Goal: Transaction & Acquisition: Purchase product/service

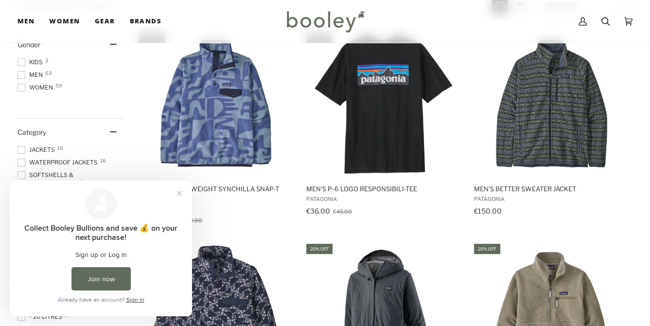
scroll to position [202, 0]
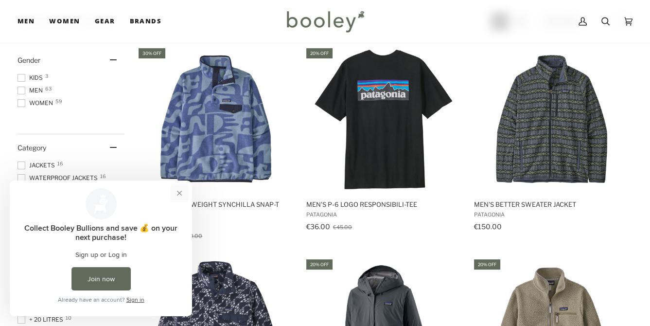
click at [181, 194] on button "Close prompt" at bounding box center [180, 193] width 18 height 18
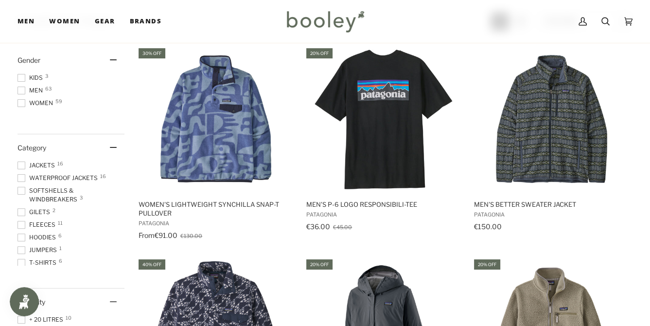
click at [19, 93] on span at bounding box center [22, 91] width 8 height 8
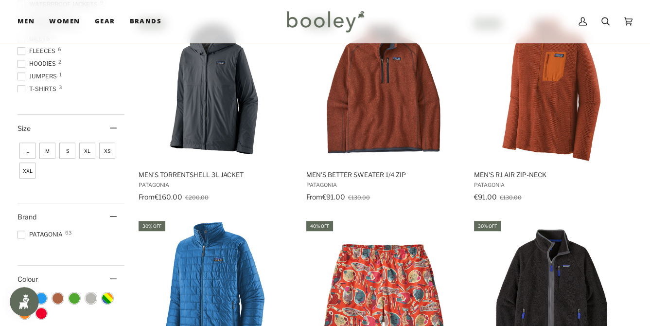
scroll to position [445, 0]
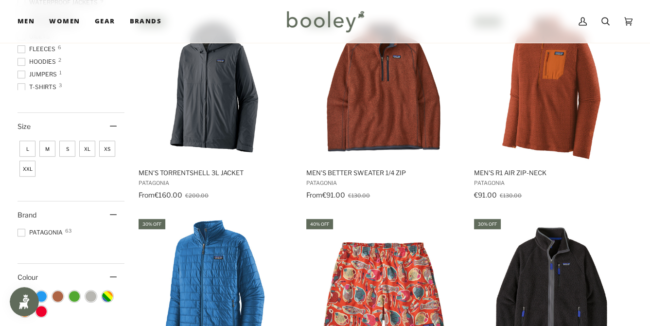
click at [47, 146] on span "M" at bounding box center [47, 149] width 16 height 16
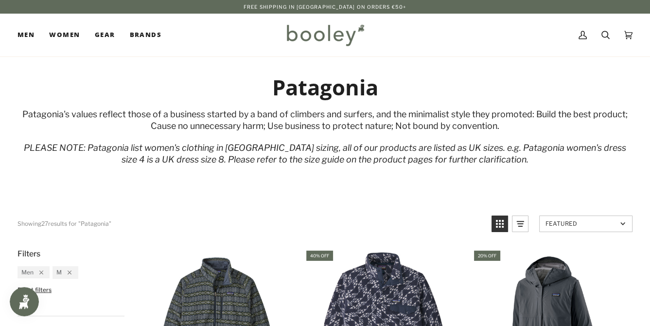
click at [228, 117] on div "Patagonia's values reflect those of a business started by a band of climbers an…" at bounding box center [325, 120] width 615 height 24
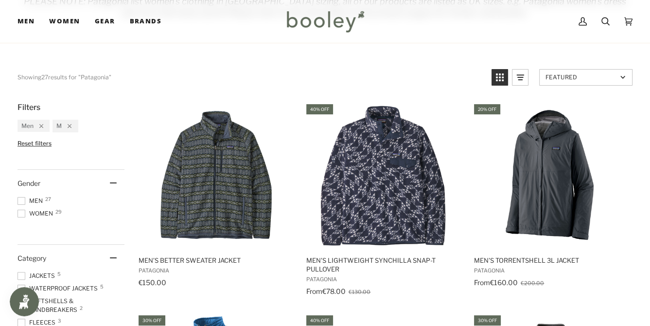
scroll to position [156, 0]
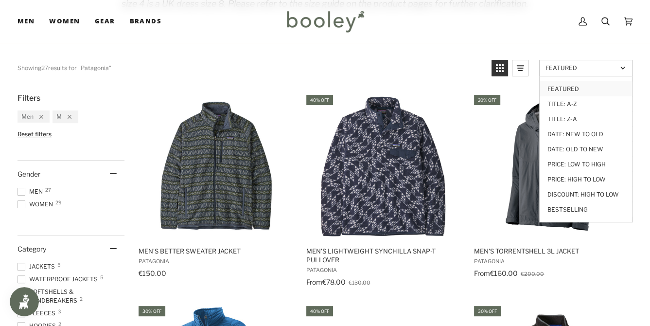
click at [578, 65] on span "Featured" at bounding box center [581, 67] width 71 height 7
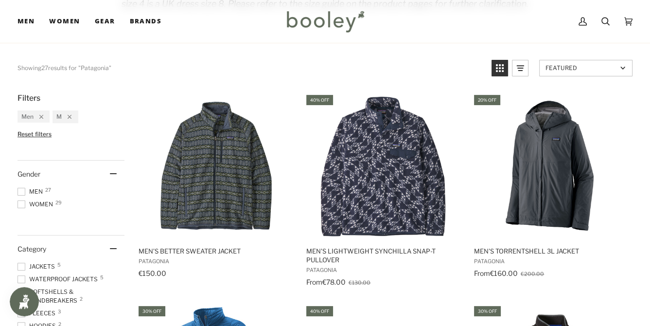
click at [578, 65] on span "Featured" at bounding box center [581, 67] width 71 height 7
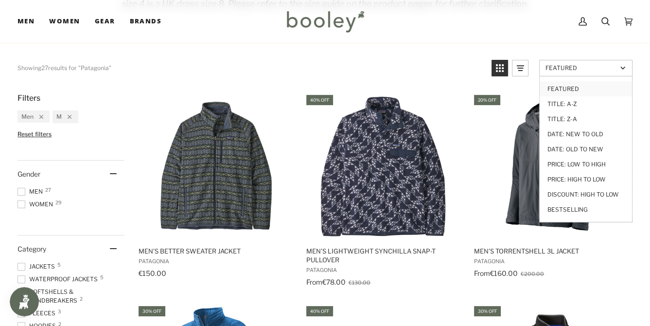
click at [564, 72] on link "Featured" at bounding box center [585, 68] width 93 height 17
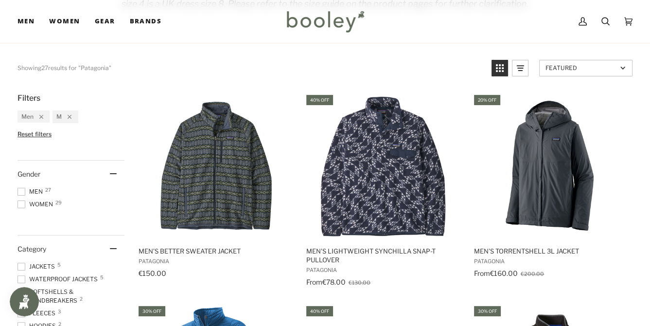
click at [566, 71] on link "Featured" at bounding box center [585, 68] width 93 height 17
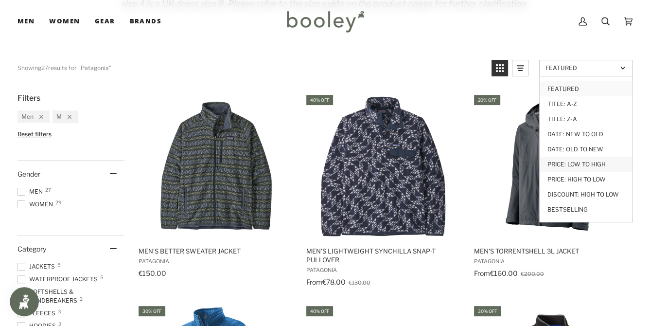
click at [582, 162] on link "Price: Low to High" at bounding box center [586, 164] width 92 height 15
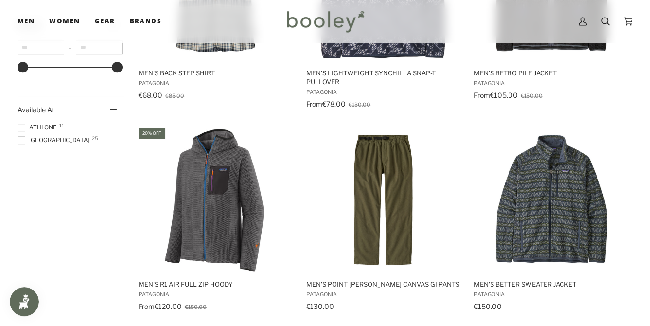
scroll to position [762, 0]
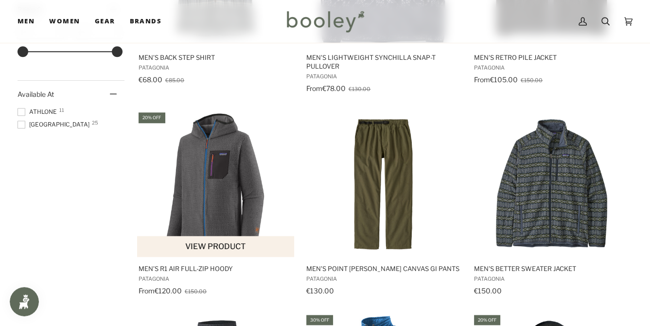
click at [200, 194] on img "Men's R1 Air Full-Zip Hoody" at bounding box center [216, 184] width 146 height 146
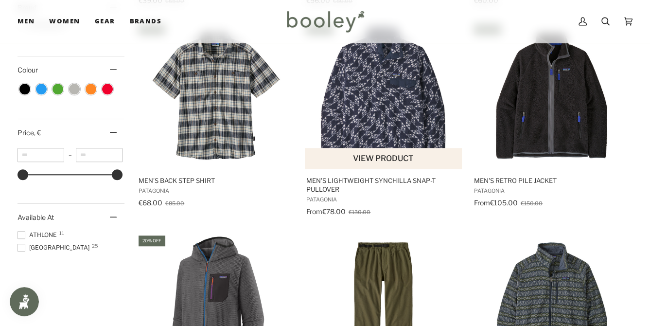
scroll to position [638, 0]
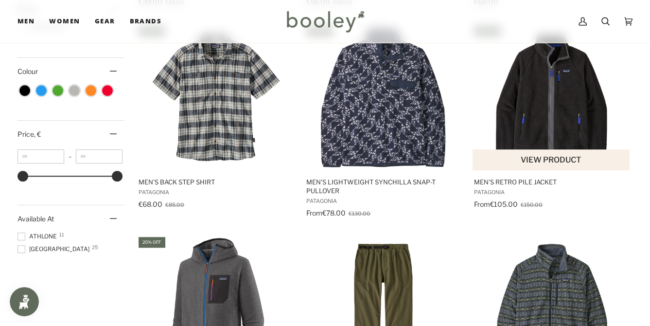
click at [557, 71] on img "Men's Retro Pile Jacket" at bounding box center [551, 97] width 146 height 146
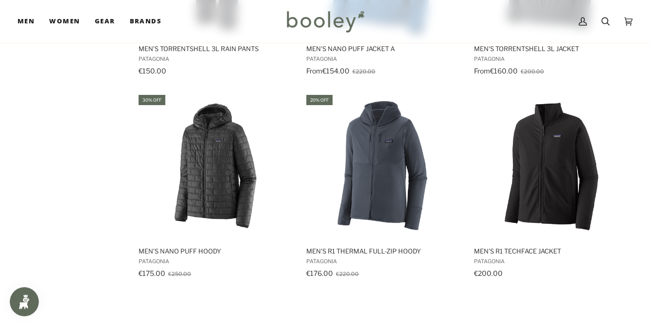
scroll to position [1198, 0]
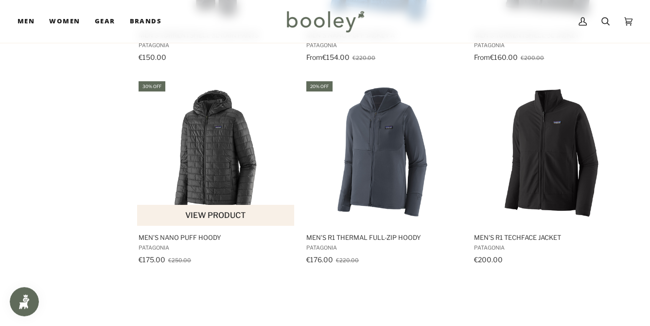
click at [200, 148] on img "Men's Nano Puff Hoody" at bounding box center [216, 153] width 146 height 146
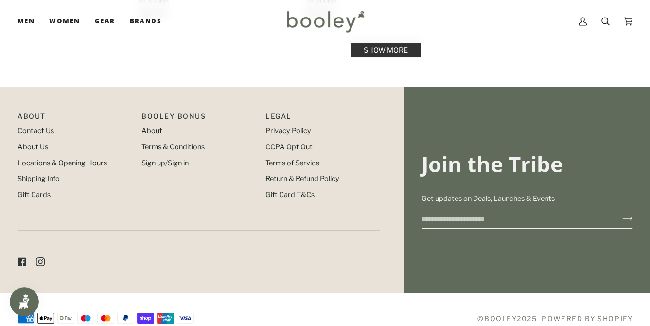
scroll to position [1631, 0]
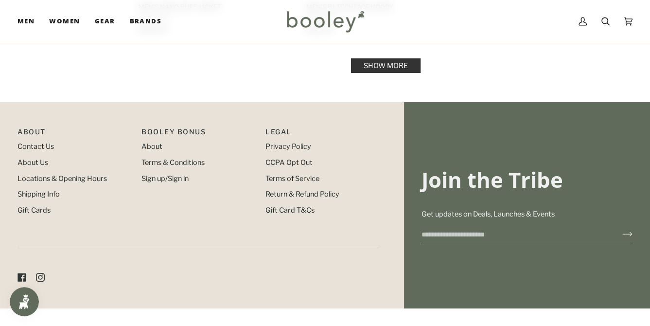
click at [369, 63] on link "Show more" at bounding box center [386, 65] width 70 height 15
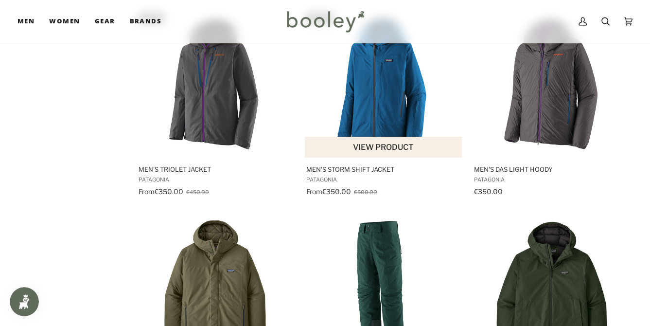
scroll to position [1662, 0]
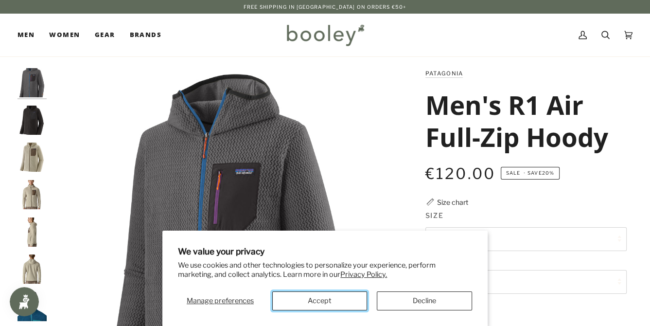
click at [334, 301] on button "Accept" at bounding box center [319, 300] width 95 height 19
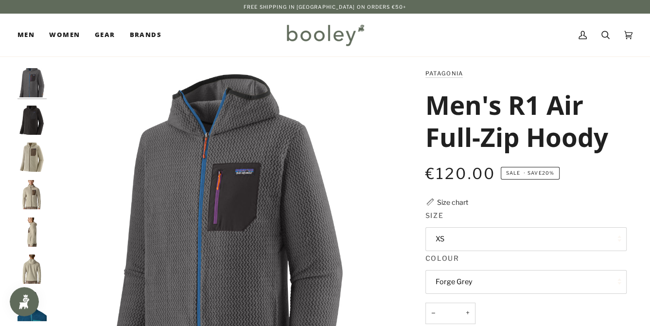
click at [456, 108] on h1 "Men's R1 Air Full-Zip Hoody" at bounding box center [522, 120] width 194 height 64
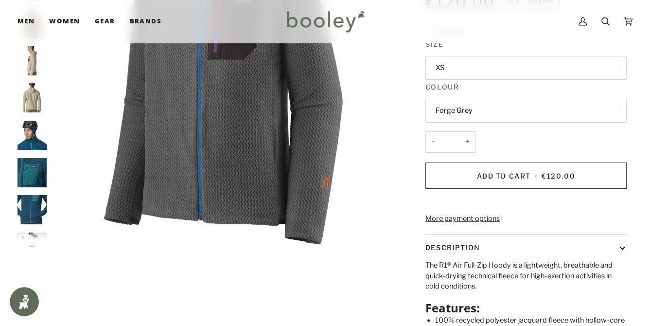
scroll to position [156, 0]
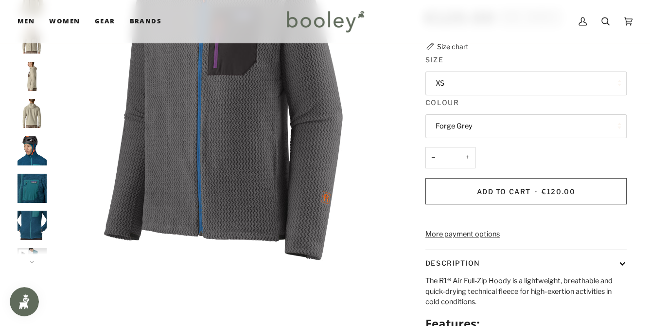
click at [461, 87] on button "XS" at bounding box center [525, 83] width 201 height 24
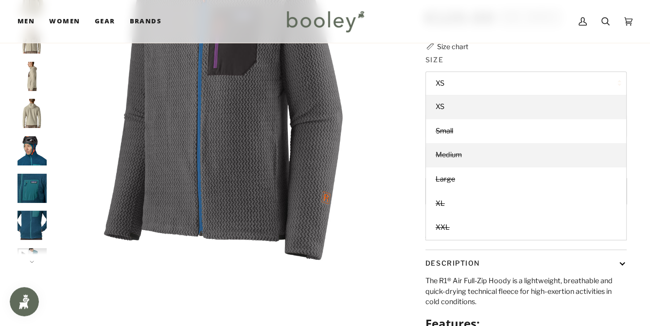
click at [450, 155] on span "Medium" at bounding box center [449, 154] width 26 height 9
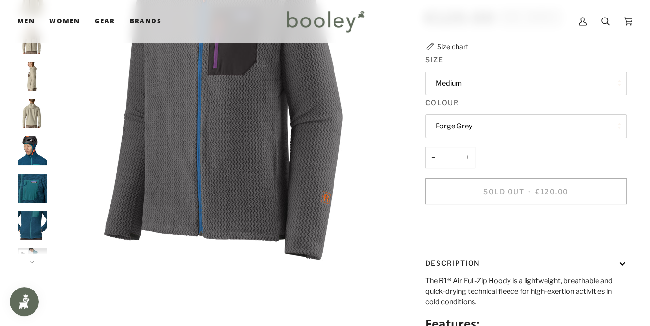
click at [458, 64] on legend "Size" at bounding box center [525, 61] width 201 height 15
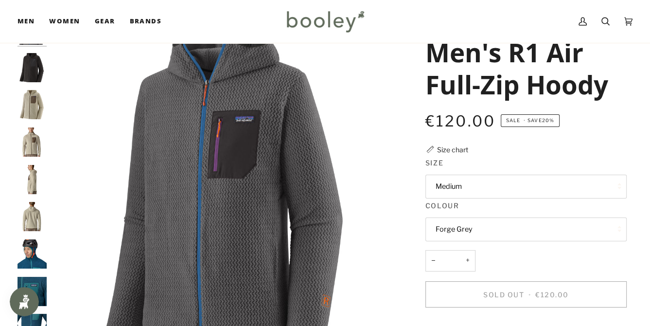
scroll to position [47, 0]
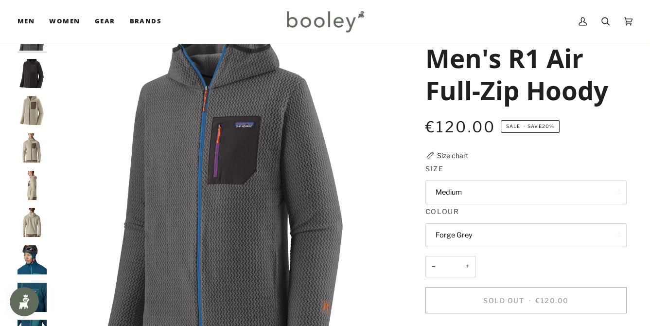
click at [237, 144] on img "Patagonia Men's R1 Air Full-Zip Hoody Forge Grey - Booley Galway" at bounding box center [227, 196] width 351 height 351
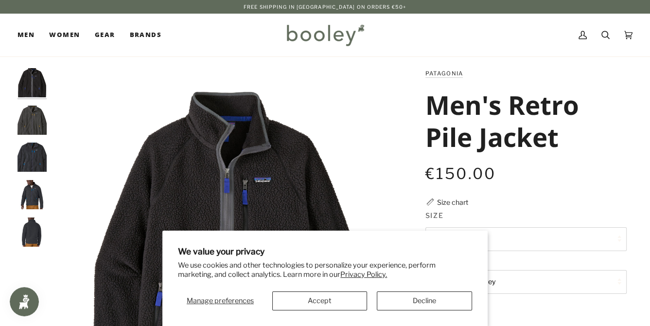
click at [477, 103] on h1 "Men's Retro Pile Jacket" at bounding box center [522, 120] width 194 height 64
click at [335, 292] on button "Accept" at bounding box center [319, 300] width 95 height 19
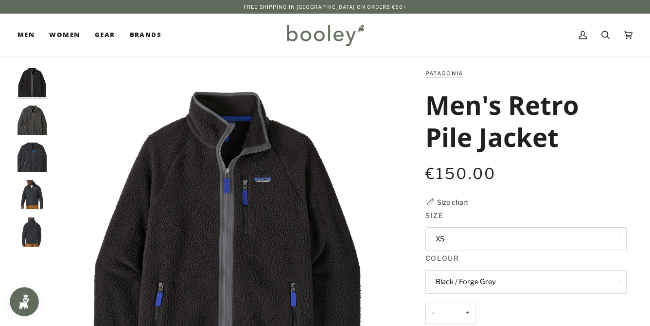
click at [247, 247] on img "Patagonia Men's Retro Pile Jacket Black / Forge Grey - Booley Galway" at bounding box center [227, 243] width 351 height 351
click at [26, 117] on img "Patagonia Men's Retro Pile Jacket Forge Grey - Booley Galway" at bounding box center [32, 120] width 29 height 29
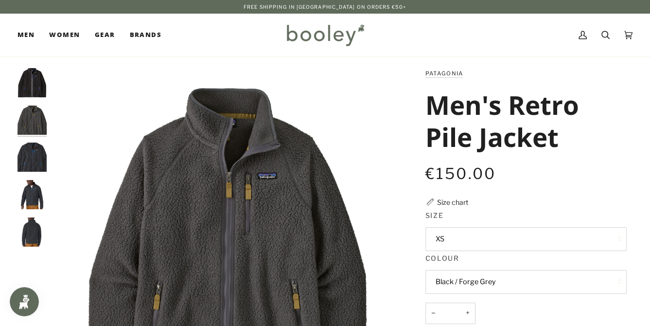
click at [29, 147] on img "Patagonia Men's Retro Pile Jacket Pitch Blue / Endless Blue - Booley Galway" at bounding box center [32, 156] width 29 height 29
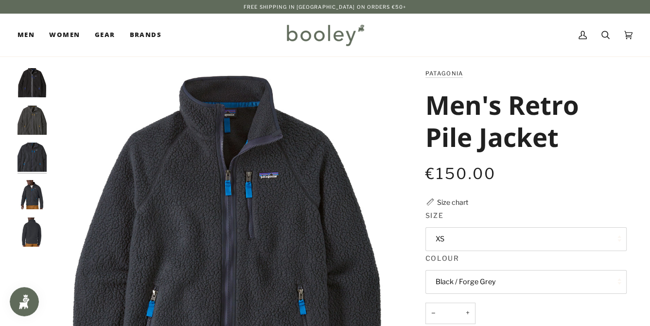
click at [30, 193] on img "Patagonia Men's Retro Pile Jacket Pitch Blue / Endless Blue - Booley Galway" at bounding box center [32, 194] width 29 height 29
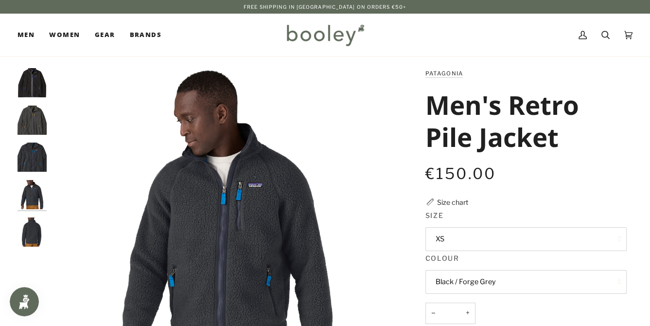
click at [35, 78] on img "Patagonia Men's Retro Pile Jacket Black / Forge Grey - Booley Galway" at bounding box center [32, 82] width 29 height 29
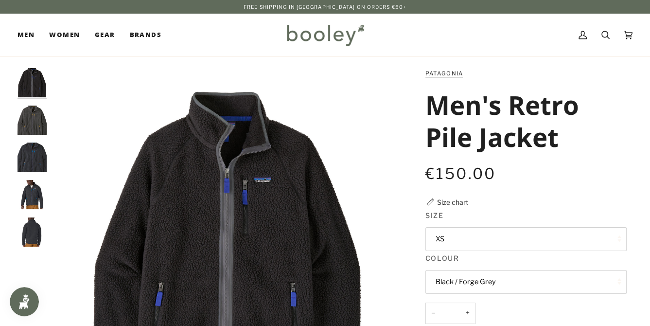
click at [22, 231] on img "Patagonia Men's Retro Pile Jacket Pitch Blue / Endless Blue - Booley Galway" at bounding box center [32, 231] width 29 height 29
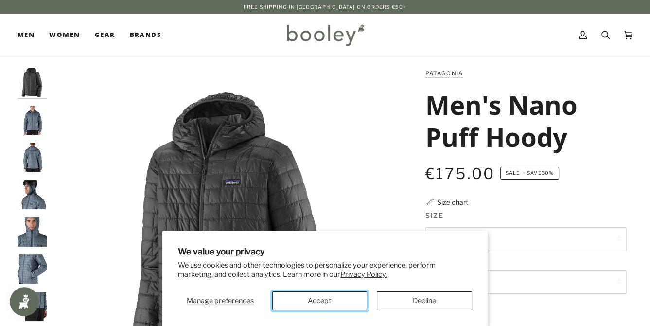
click at [342, 296] on button "Accept" at bounding box center [319, 300] width 95 height 19
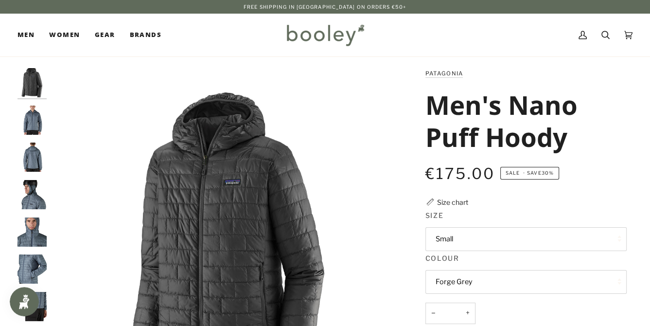
click at [32, 86] on img "Patagonia Men's Nano Puff Hoody Forge Grey - Booley Galway" at bounding box center [32, 82] width 29 height 29
click at [31, 114] on img "Patagonia Men's Nano Puff Hoody - Booley Galway" at bounding box center [32, 120] width 29 height 29
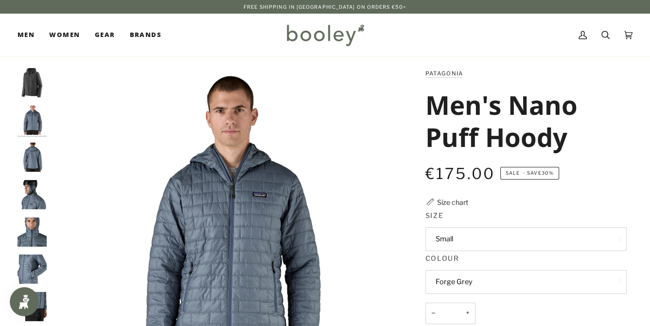
click at [33, 145] on img "Men's Nano Puff Hoody" at bounding box center [32, 156] width 29 height 29
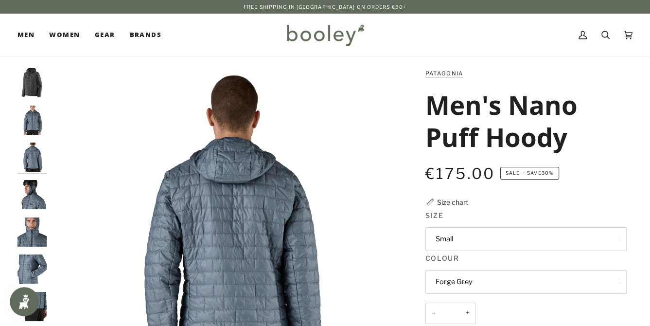
click at [27, 215] on div at bounding box center [35, 235] width 34 height 335
click at [28, 176] on div at bounding box center [35, 235] width 34 height 335
click at [31, 184] on img "Men's Nano Puff Hoody" at bounding box center [32, 194] width 29 height 29
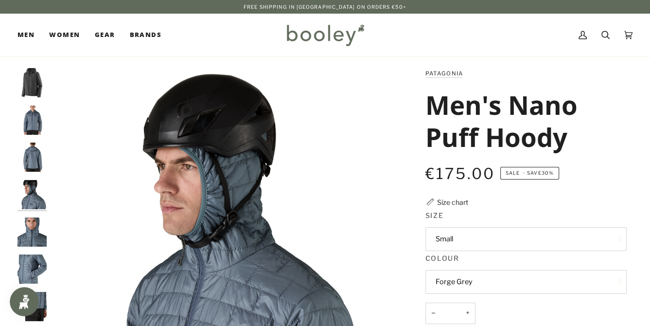
click at [32, 221] on img "Men's Nano Puff Hoody" at bounding box center [32, 231] width 29 height 29
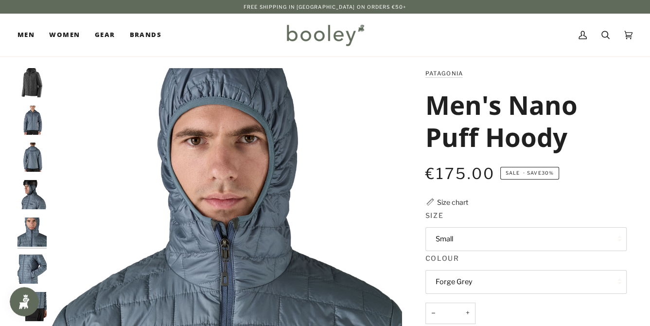
click at [30, 255] on img "Men's Nano Puff Hoody" at bounding box center [32, 268] width 29 height 29
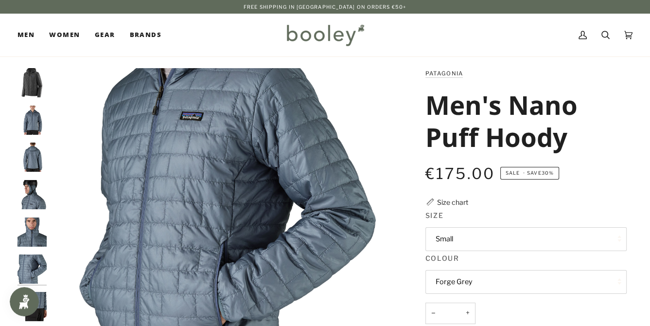
click at [472, 107] on h1 "Men's Nano Puff Hoody" at bounding box center [522, 120] width 194 height 64
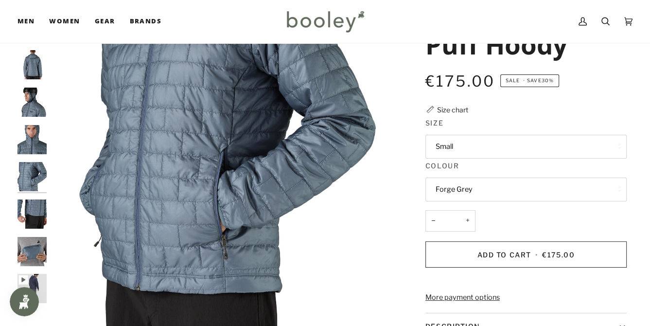
scroll to position [124, 0]
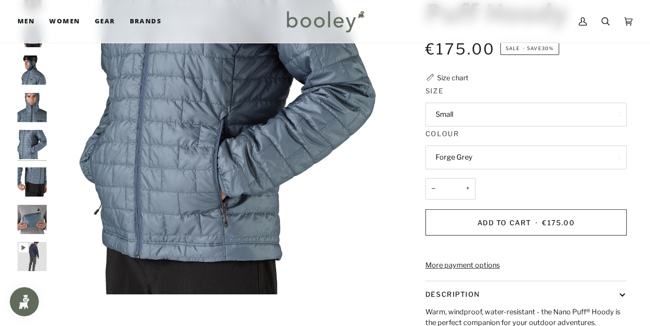
click at [472, 107] on button "Small" at bounding box center [525, 115] width 201 height 24
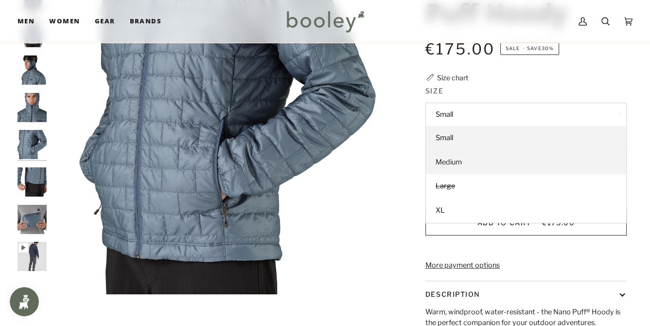
click at [455, 162] on span "Medium" at bounding box center [449, 162] width 26 height 9
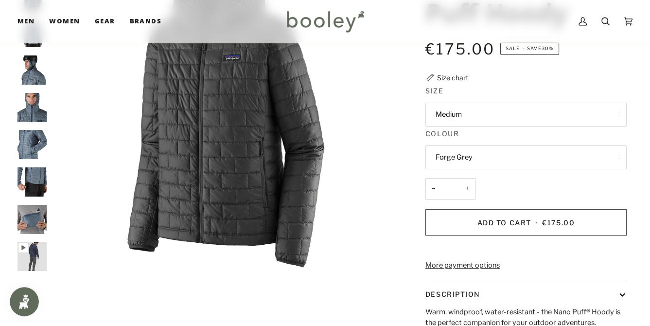
click at [496, 77] on div "Patagonia Men's Nano Puff Hoody €175.00 Sale • Save 30% Size chart Size Medium …" at bounding box center [517, 200] width 219 height 512
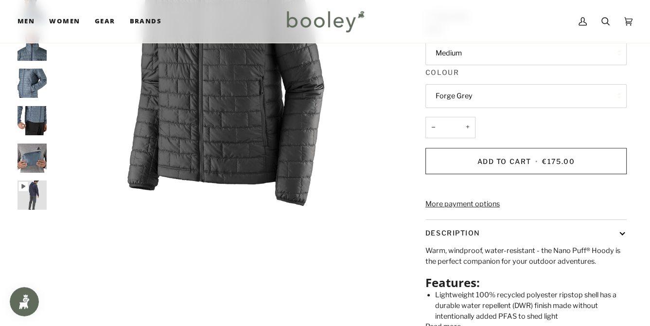
scroll to position [187, 0]
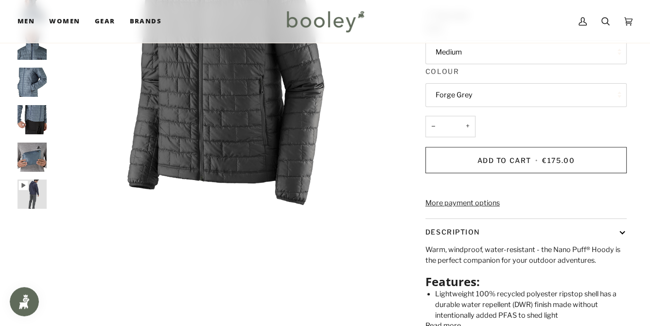
click at [495, 90] on button "Forge Grey" at bounding box center [525, 95] width 201 height 24
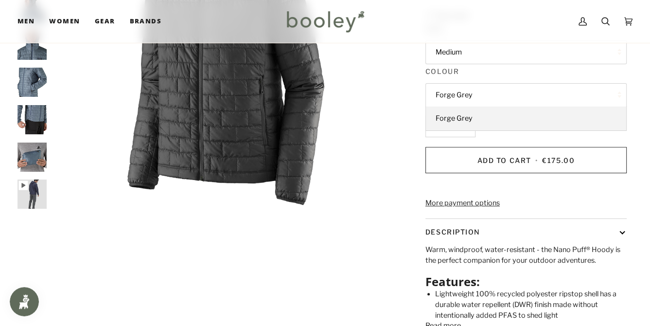
click at [495, 90] on button "Forge Grey" at bounding box center [525, 95] width 201 height 24
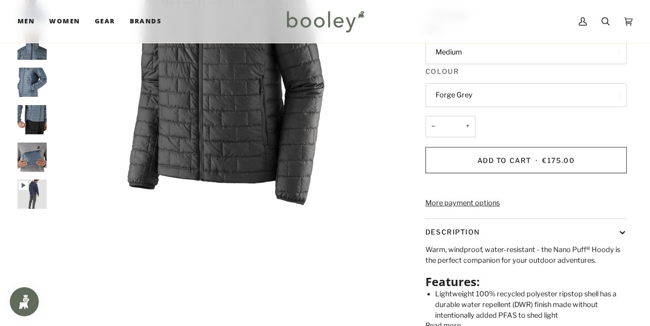
click at [499, 73] on legend "Colour" at bounding box center [525, 73] width 201 height 15
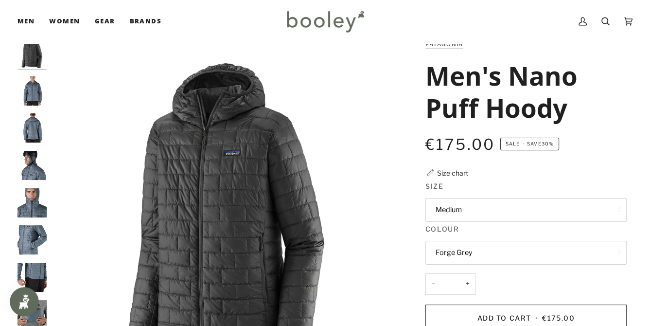
scroll to position [0, 0]
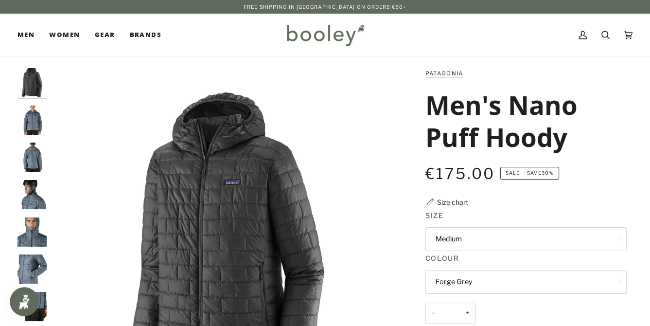
click at [29, 232] on img "Men's Nano Puff Hoody" at bounding box center [32, 231] width 29 height 29
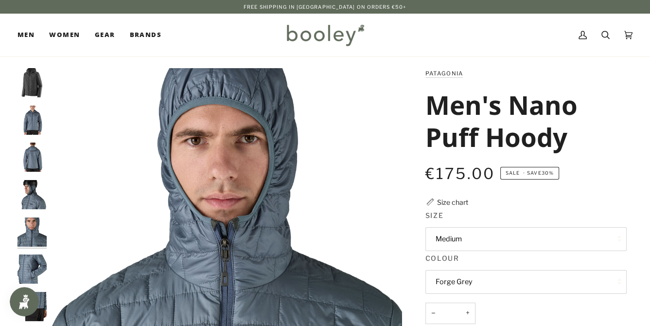
click at [31, 262] on img "Men's Nano Puff Hoody" at bounding box center [32, 268] width 29 height 29
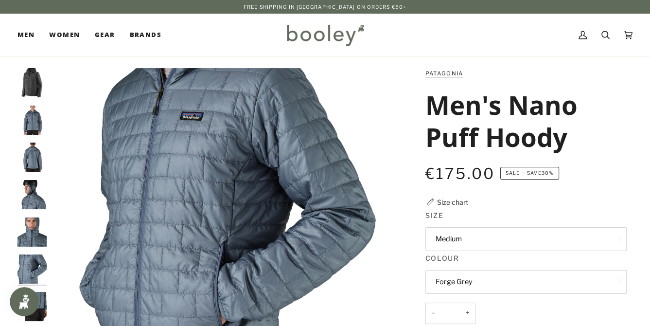
click at [28, 234] on img "Men's Nano Puff Hoody" at bounding box center [32, 231] width 29 height 29
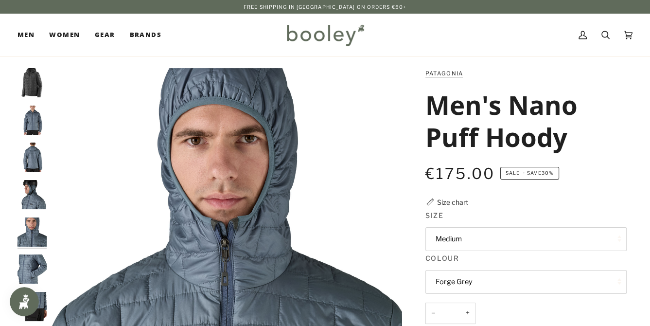
click at [35, 200] on img "Men's Nano Puff Hoody" at bounding box center [32, 194] width 29 height 29
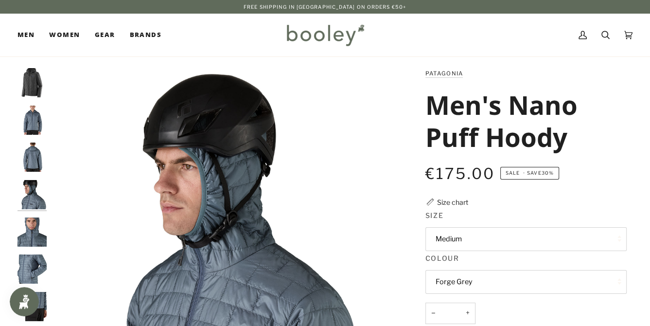
click at [34, 182] on img "Men's Nano Puff Hoody" at bounding box center [32, 194] width 29 height 29
click at [31, 146] on img "Men's Nano Puff Hoody" at bounding box center [32, 156] width 29 height 29
